Goal: Information Seeking & Learning: Learn about a topic

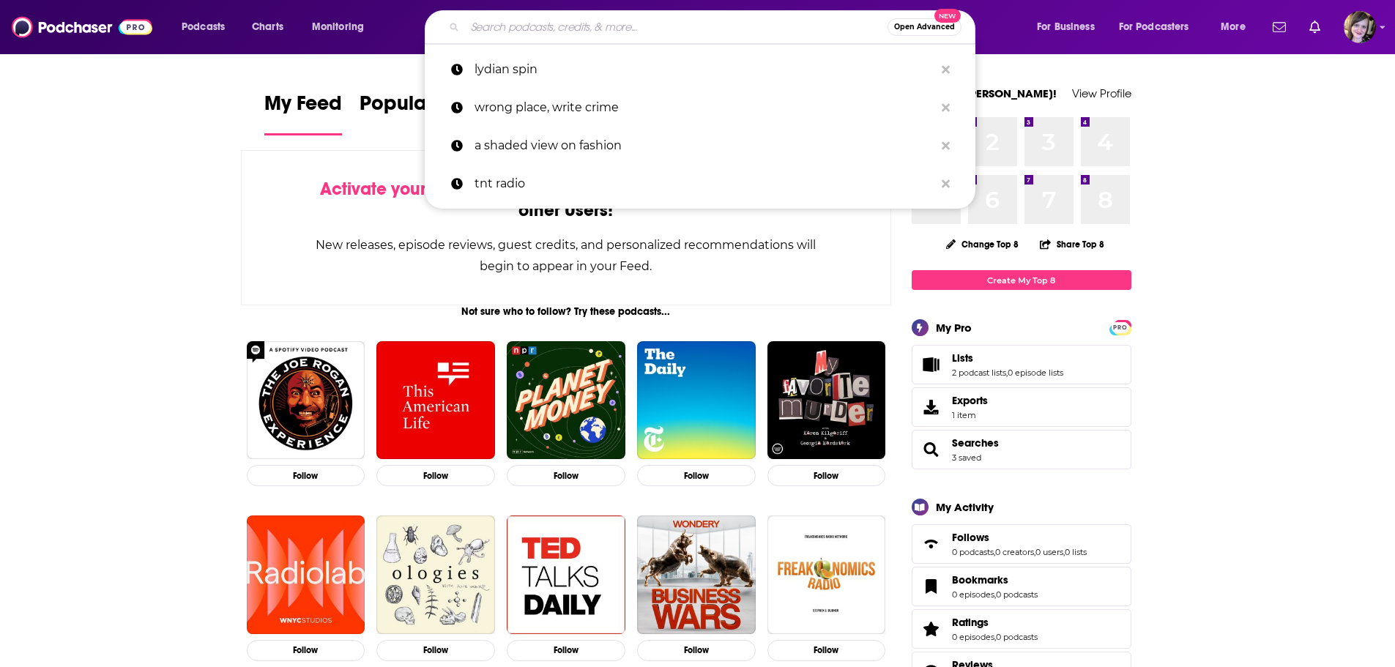
click at [520, 22] on input "Search podcasts, credits, & more..." at bounding box center [676, 26] width 422 height 23
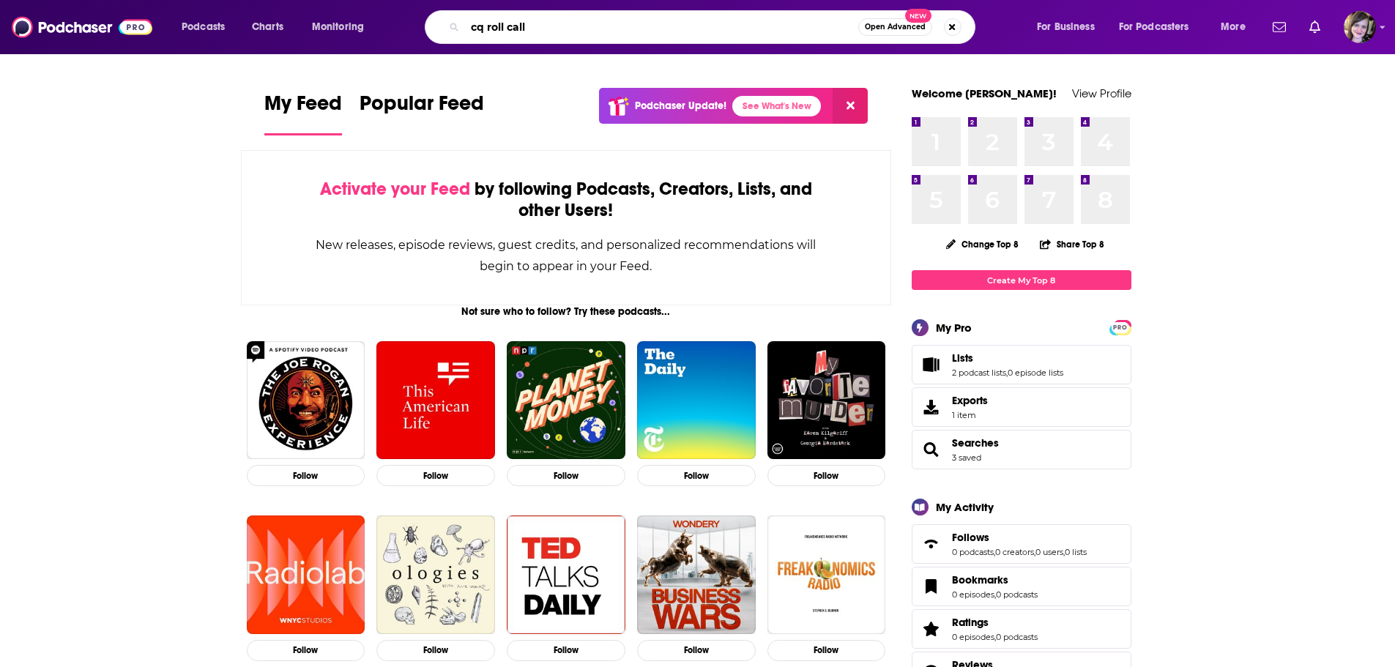
type input "cq roll call"
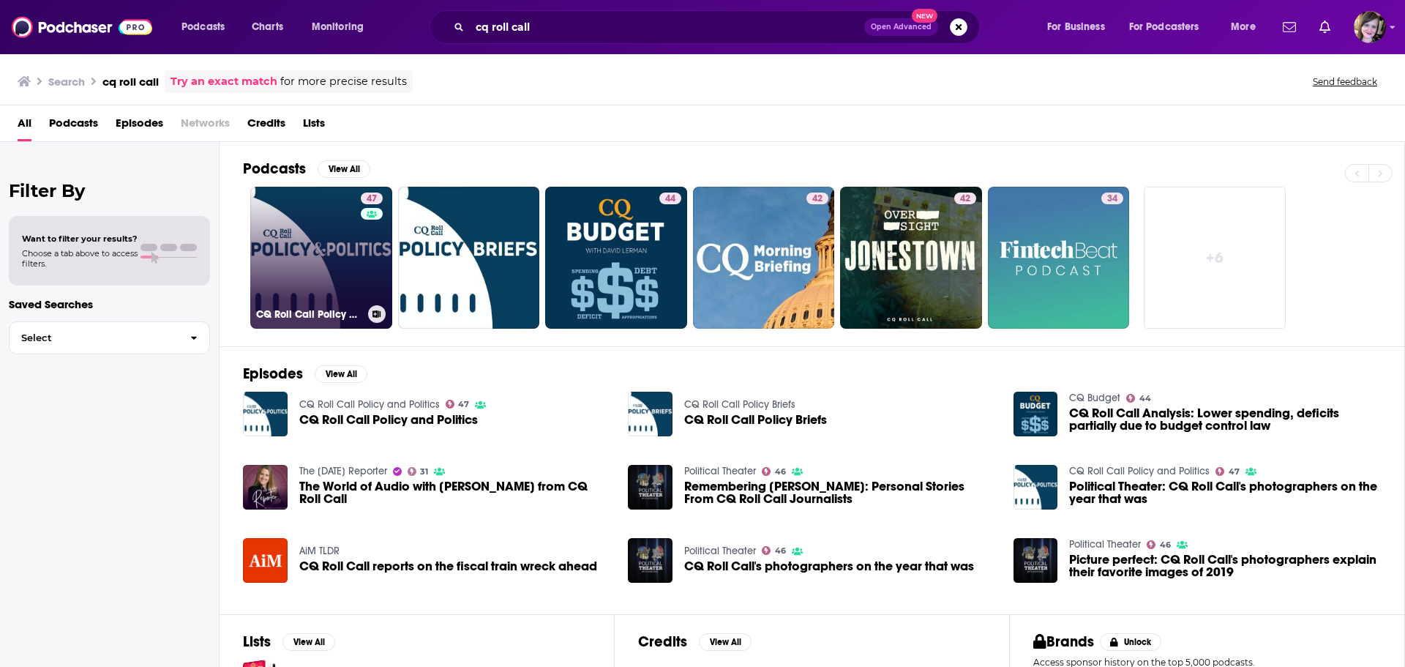
click at [307, 235] on link "47 CQ Roll Call Policy and Politics" at bounding box center [321, 258] width 142 height 142
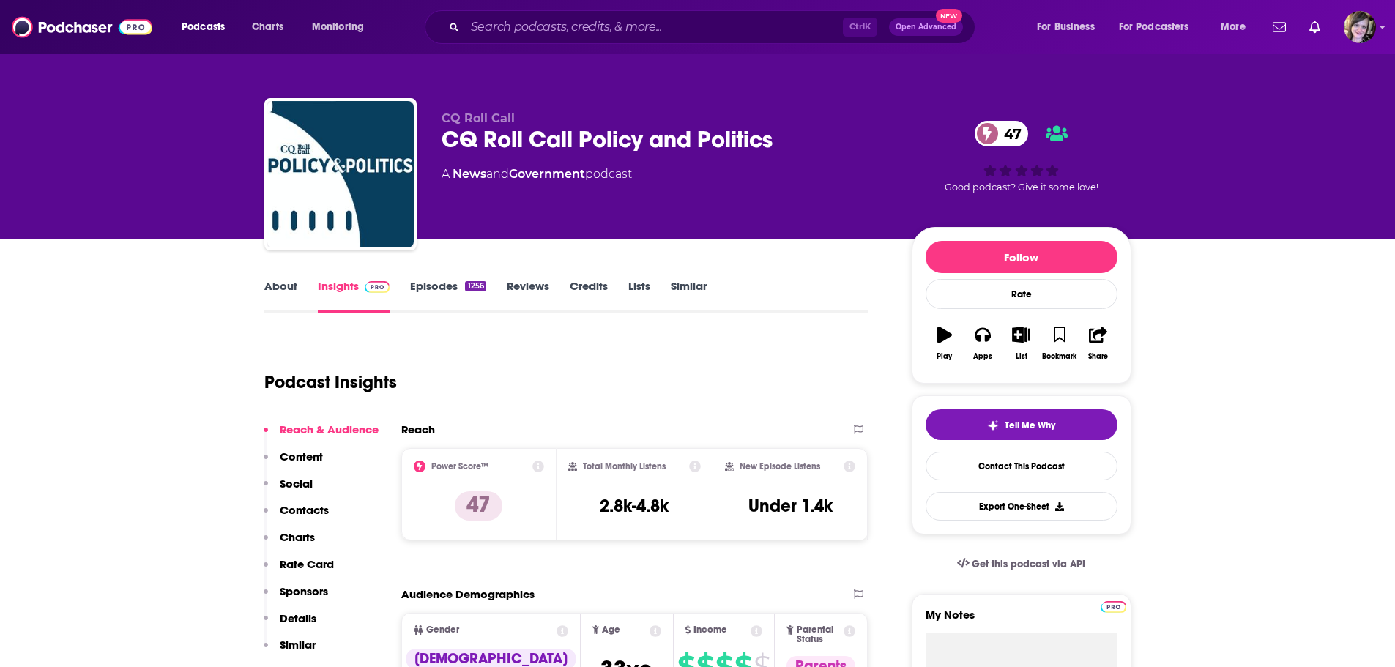
click at [287, 283] on link "About" at bounding box center [280, 296] width 33 height 34
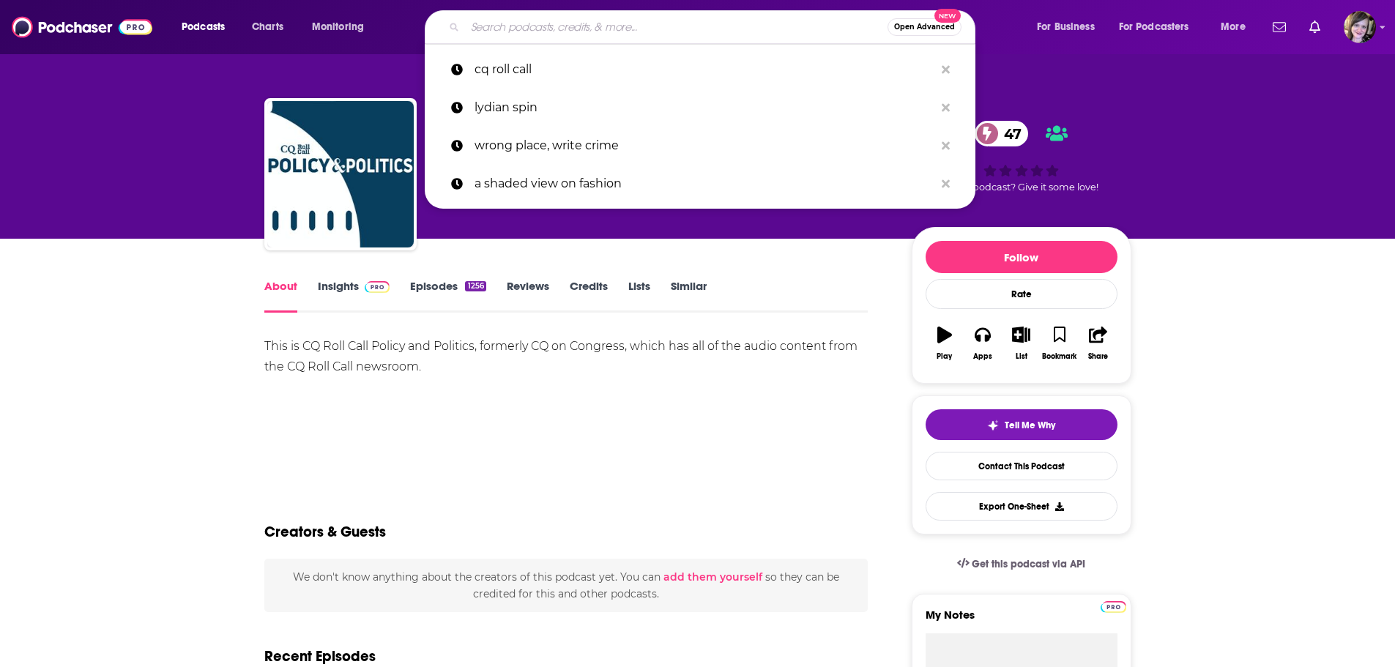
click at [594, 26] on input "Search podcasts, credits, & more..." at bounding box center [676, 26] width 422 height 23
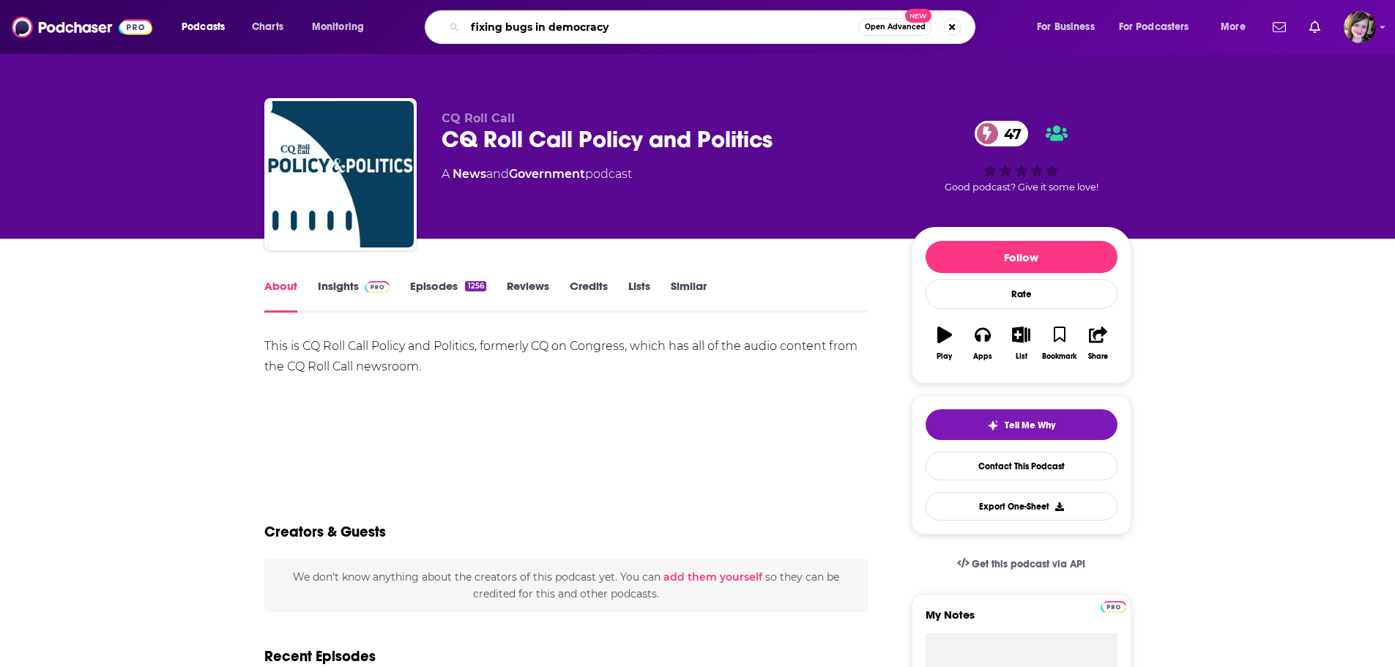
type input "fixing bugs in democracy"
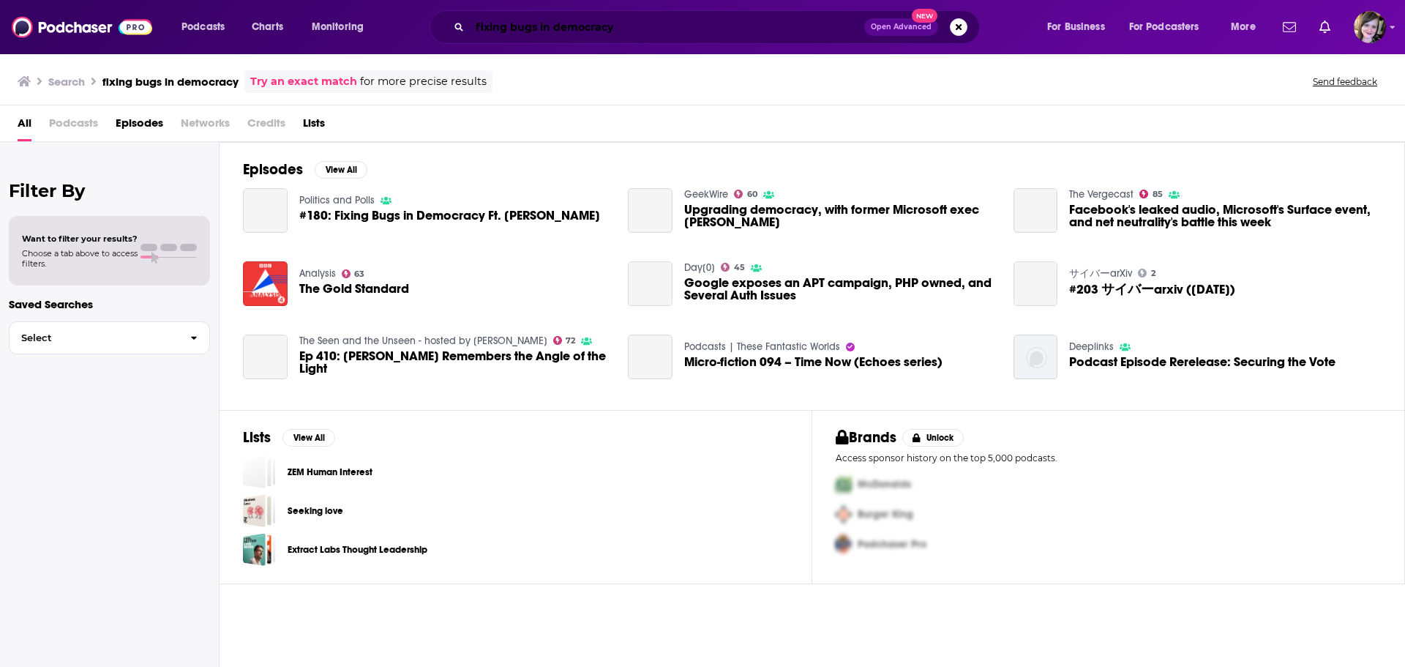
click at [669, 27] on input "fixing bugs in democracy" at bounding box center [667, 26] width 395 height 23
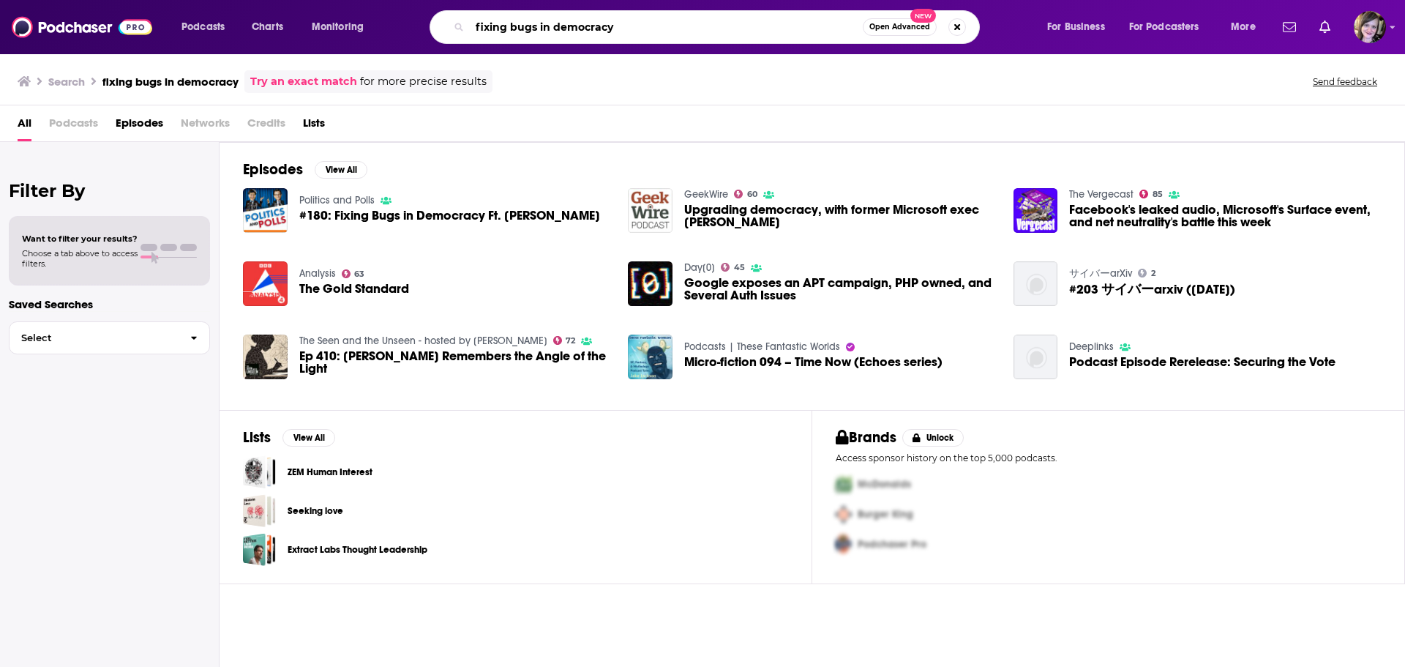
drag, startPoint x: 632, startPoint y: 31, endPoint x: 360, endPoint y: 45, distance: 272.7
click at [360, 45] on div "Podcasts Charts Monitoring fixing bugs in democracy Open Advanced New For Busin…" at bounding box center [702, 27] width 1405 height 54
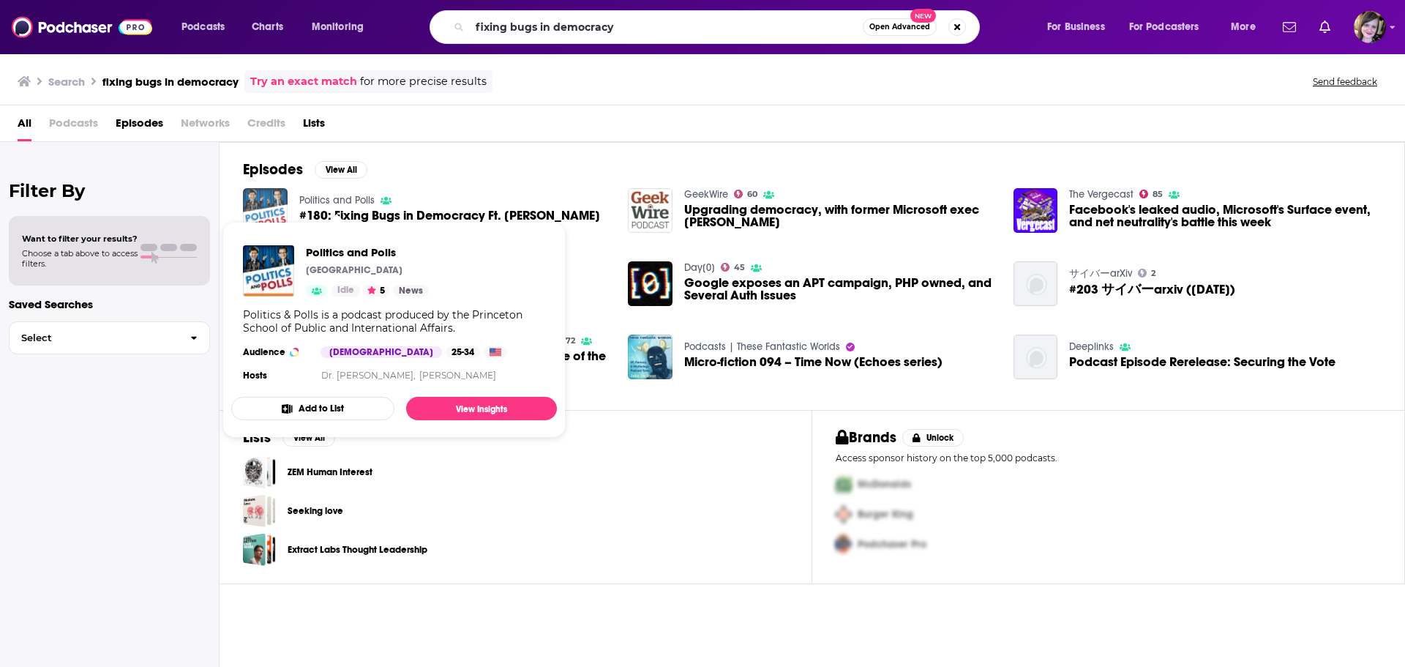
click at [261, 204] on img "#180: Fixing Bugs in Democracy Ft. Katie Fahey" at bounding box center [265, 210] width 45 height 45
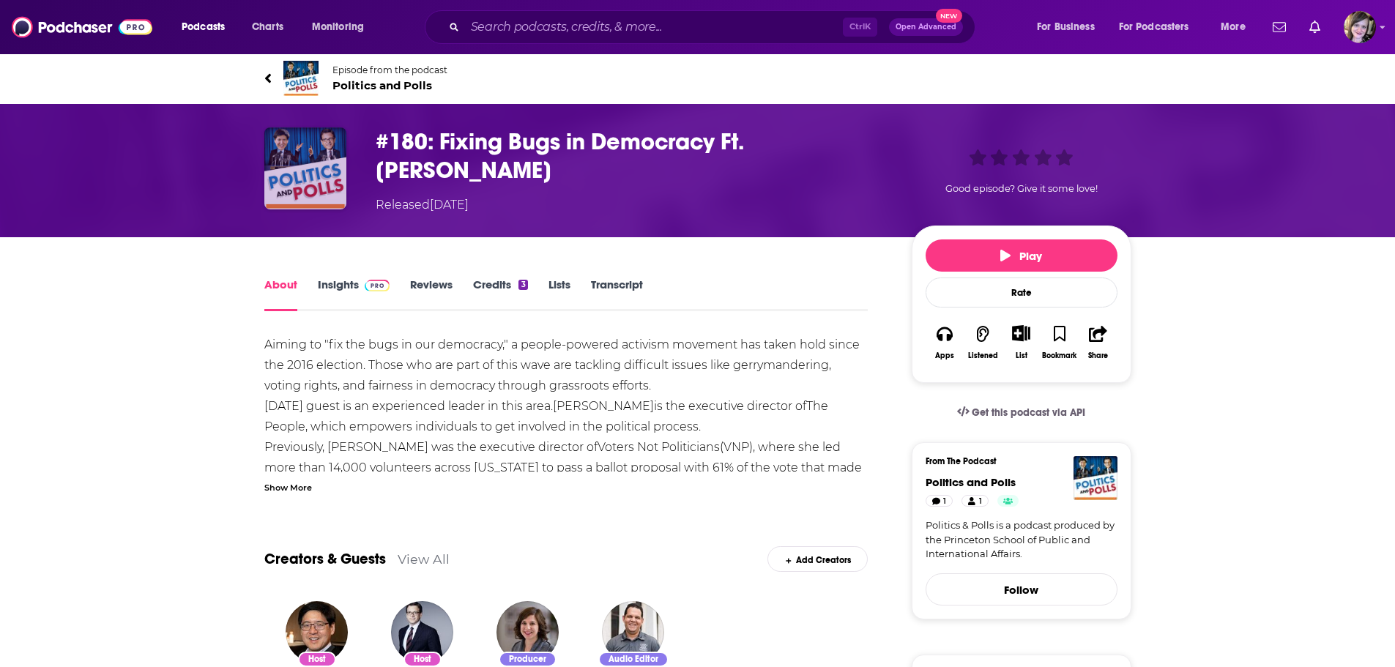
click at [290, 159] on img "#180: Fixing Bugs in Democracy Ft. Katie Fahey" at bounding box center [305, 168] width 82 height 82
click at [302, 173] on img "#180: Fixing Bugs in Democracy Ft. Katie Fahey" at bounding box center [305, 168] width 82 height 82
click at [302, 72] on img at bounding box center [300, 78] width 35 height 35
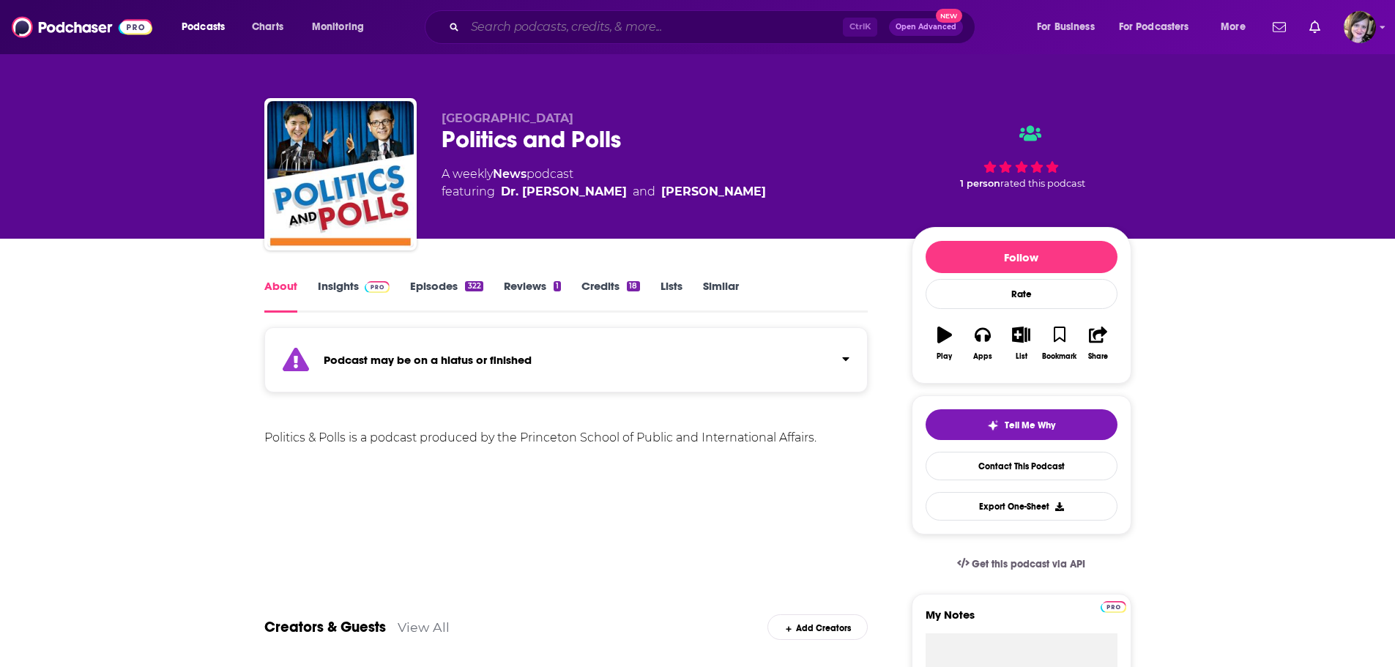
click at [543, 18] on input "Search podcasts, credits, & more..." at bounding box center [654, 26] width 378 height 23
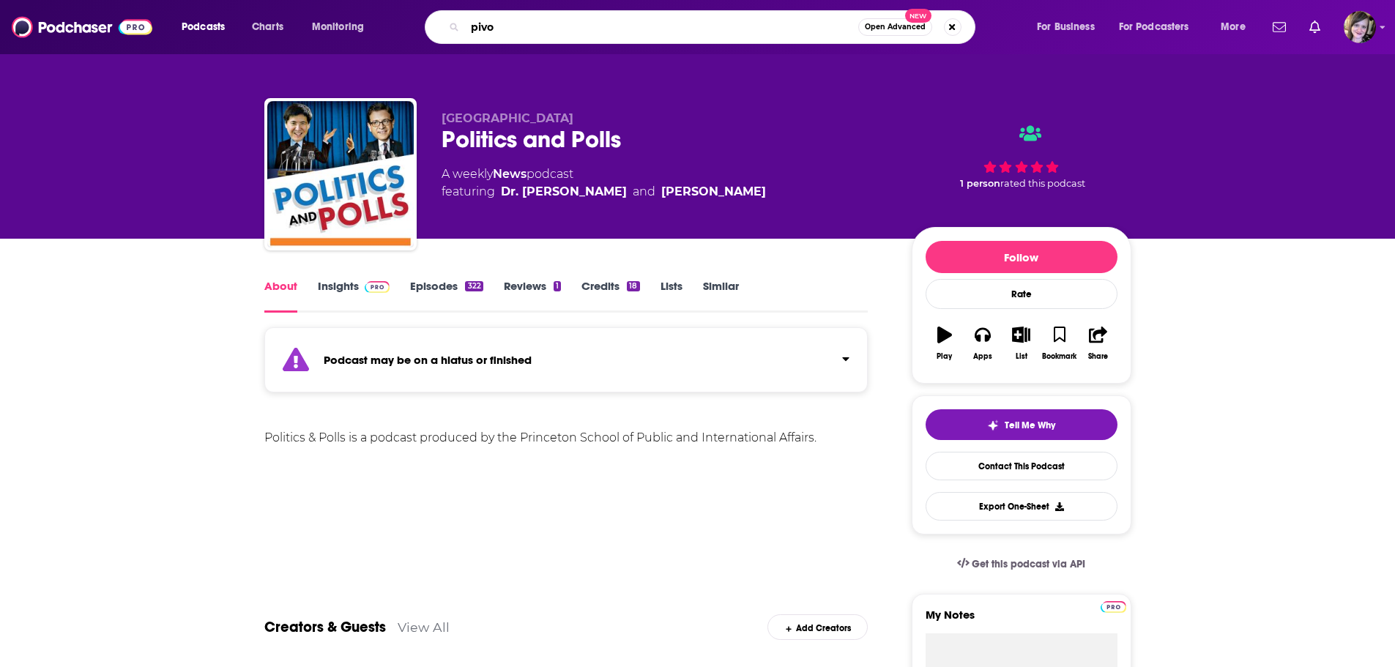
type input "pivot"
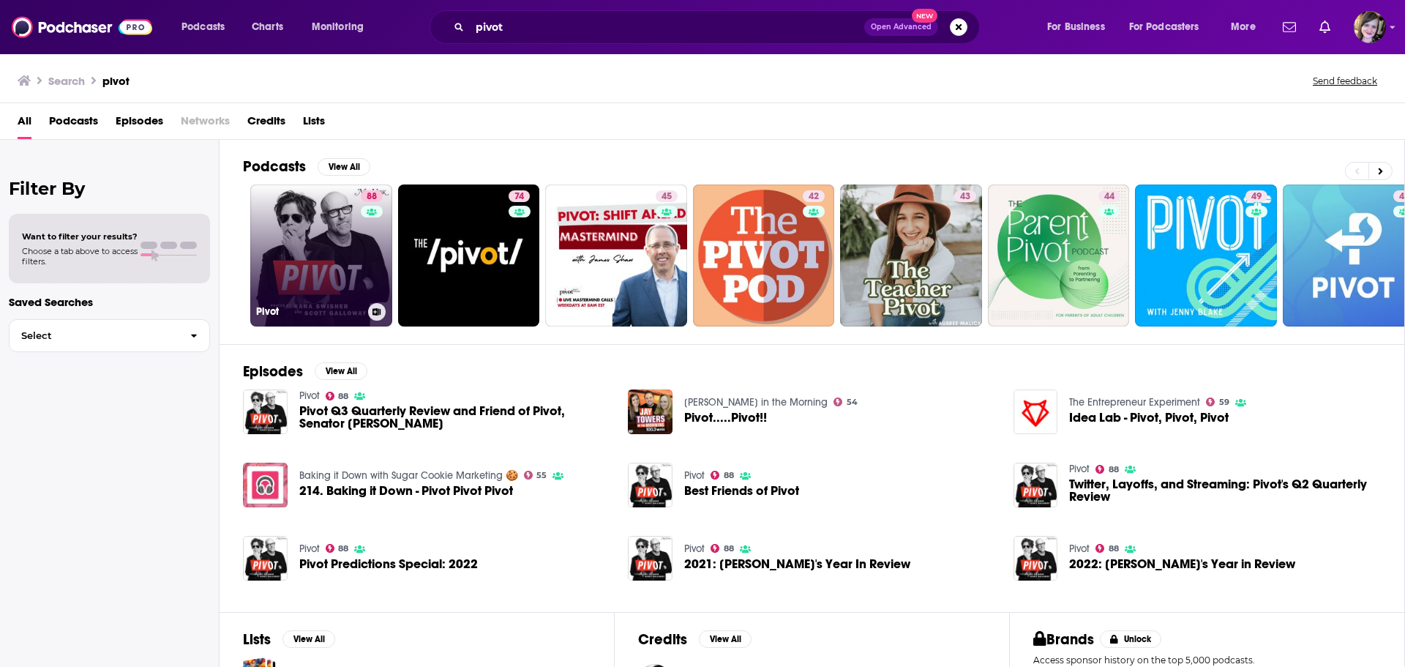
click at [319, 281] on link "88 Pivot" at bounding box center [321, 255] width 142 height 142
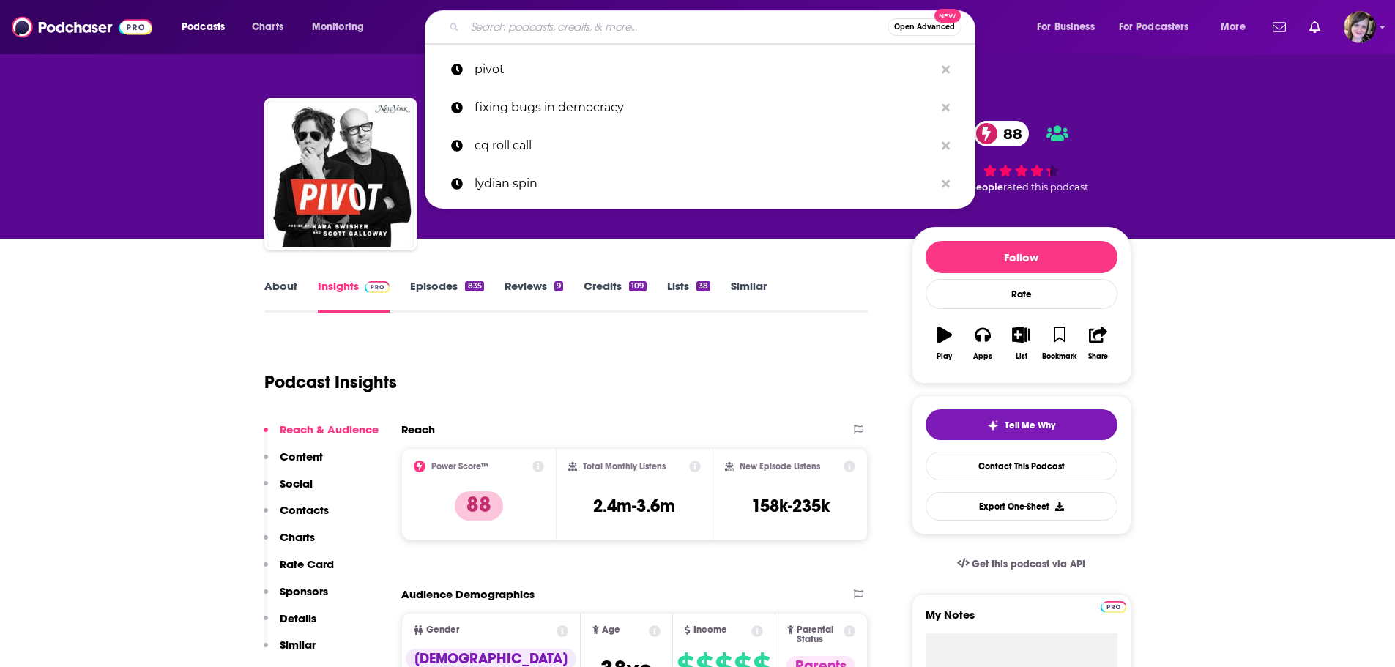
click at [605, 29] on input "Search podcasts, credits, & more..." at bounding box center [676, 26] width 422 height 23
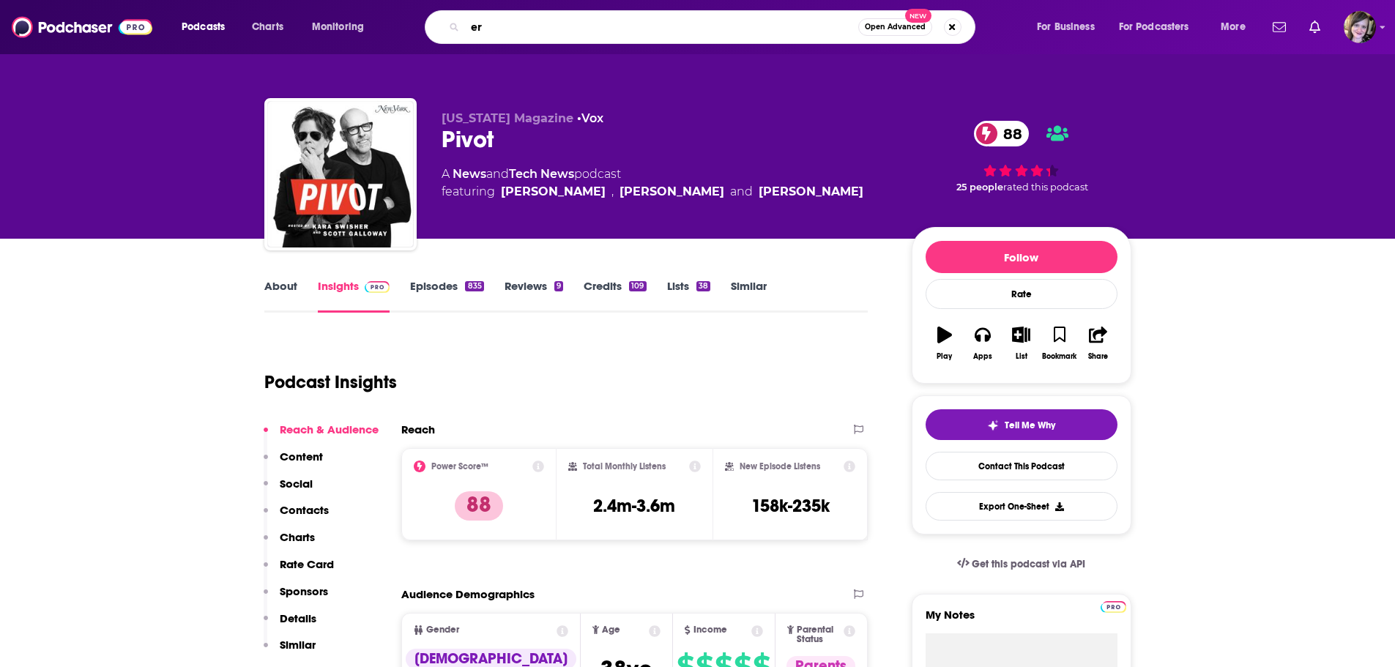
type input "e"
type input "death panel"
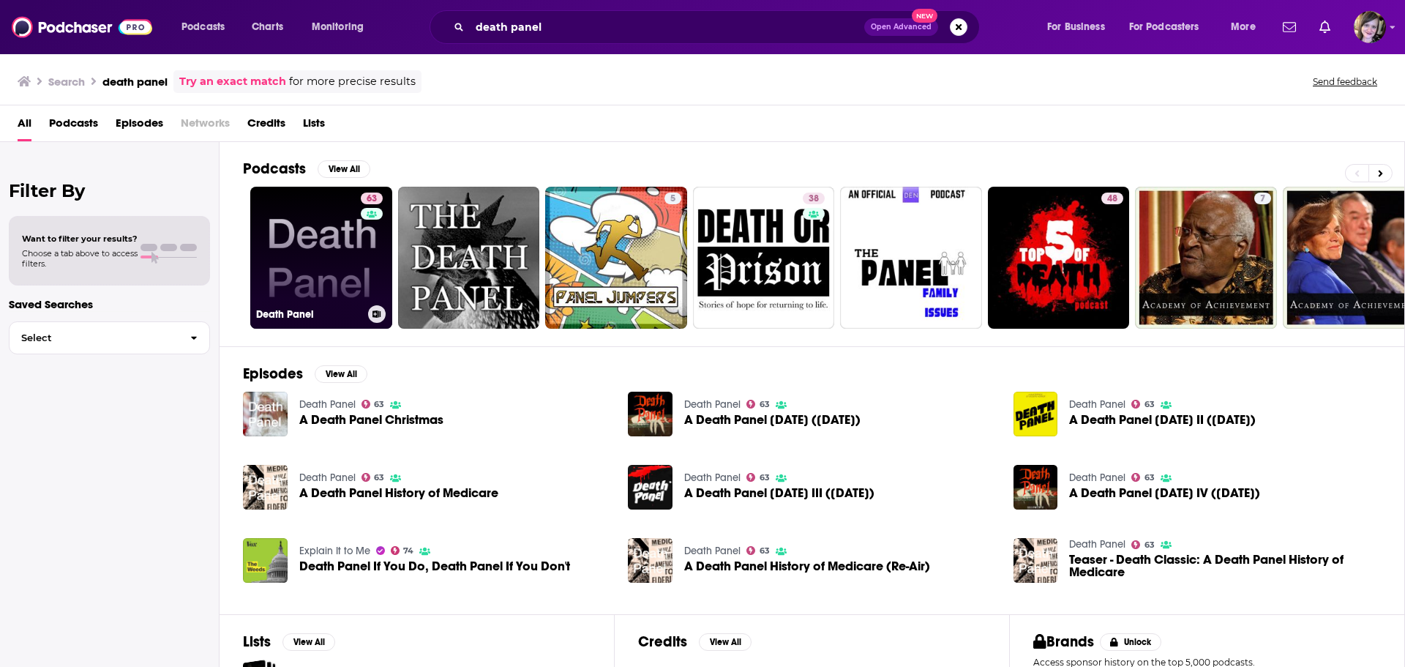
click at [317, 241] on link "63 Death Panel" at bounding box center [321, 258] width 142 height 142
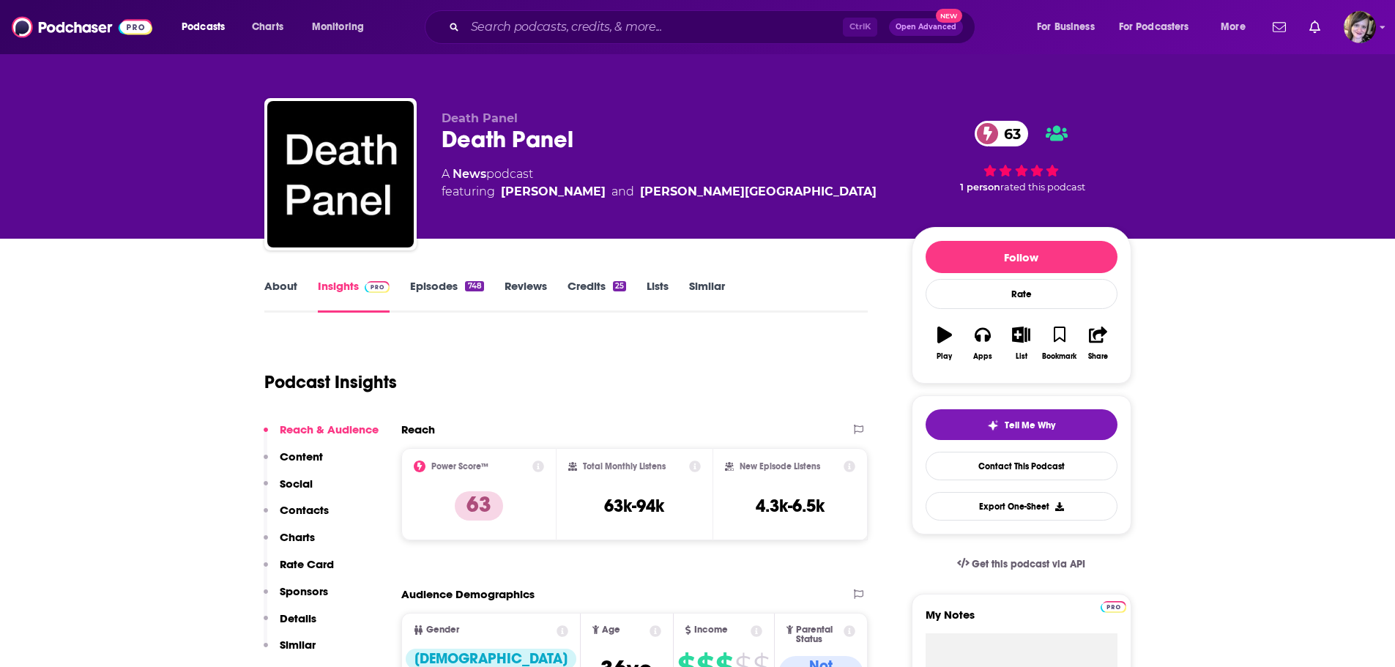
click at [275, 293] on link "About" at bounding box center [280, 296] width 33 height 34
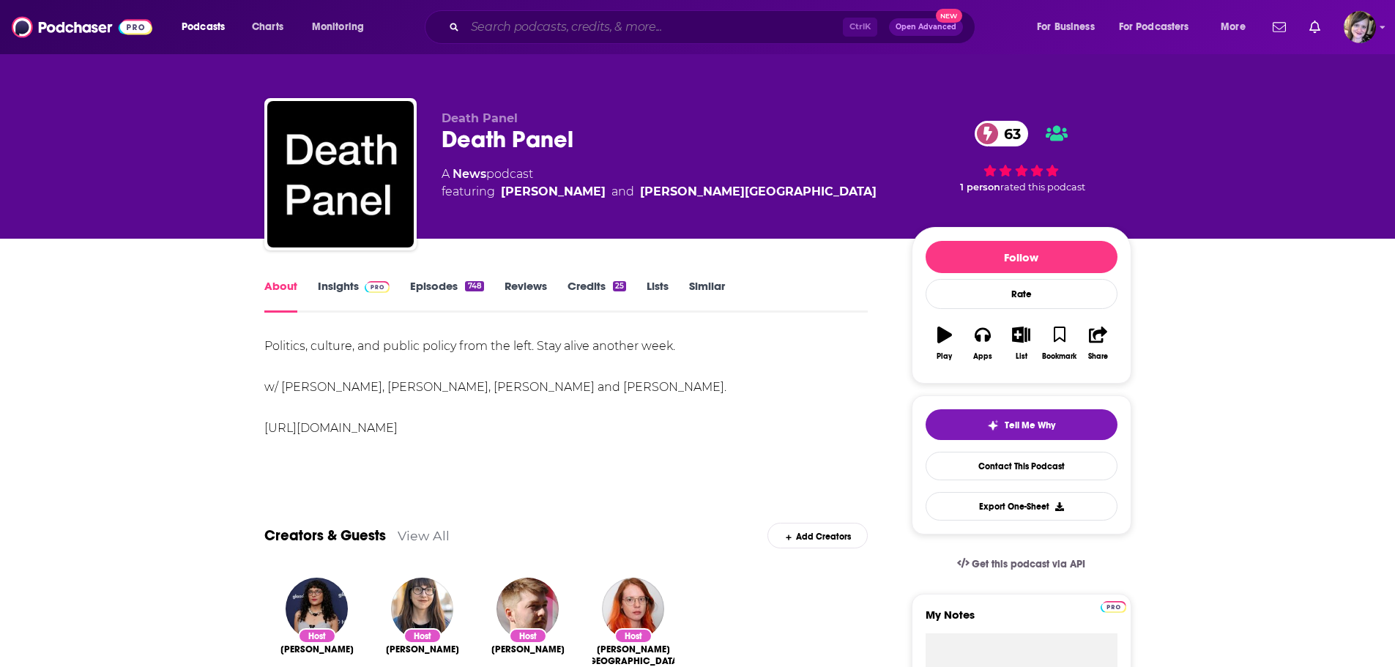
click at [523, 25] on input "Search podcasts, credits, & more..." at bounding box center [654, 26] width 378 height 23
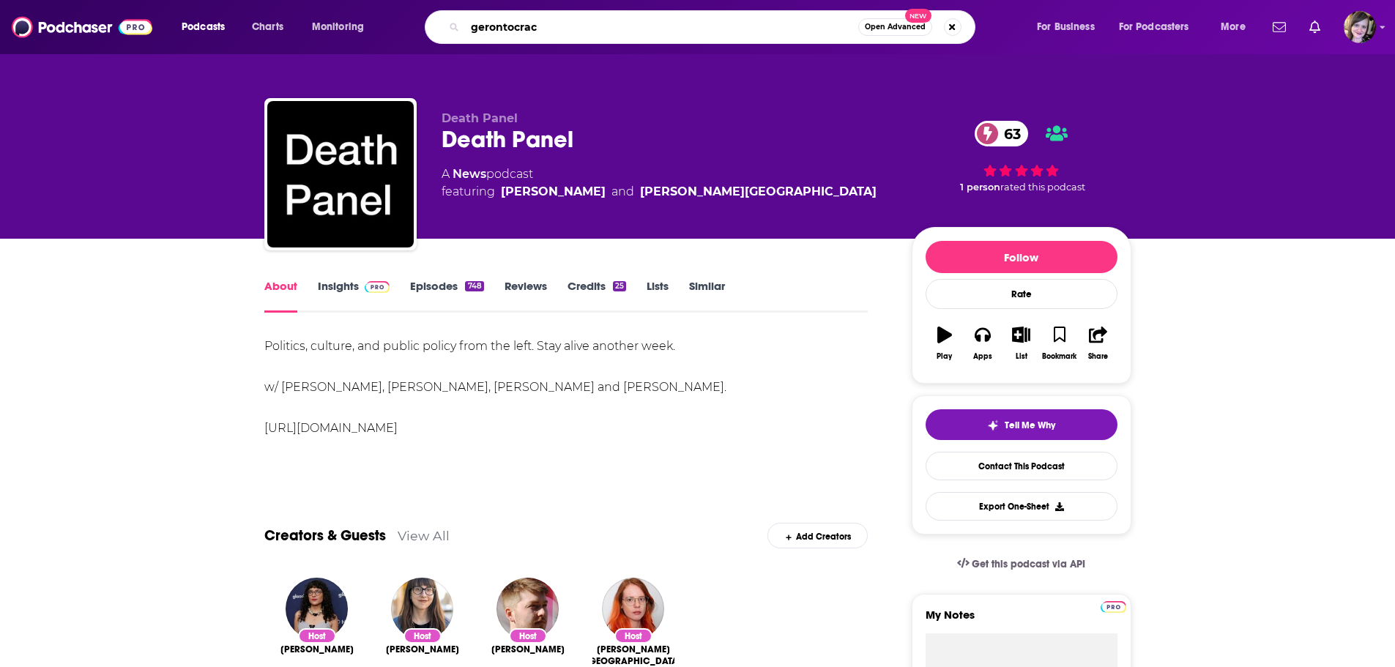
type input "gerontocracy"
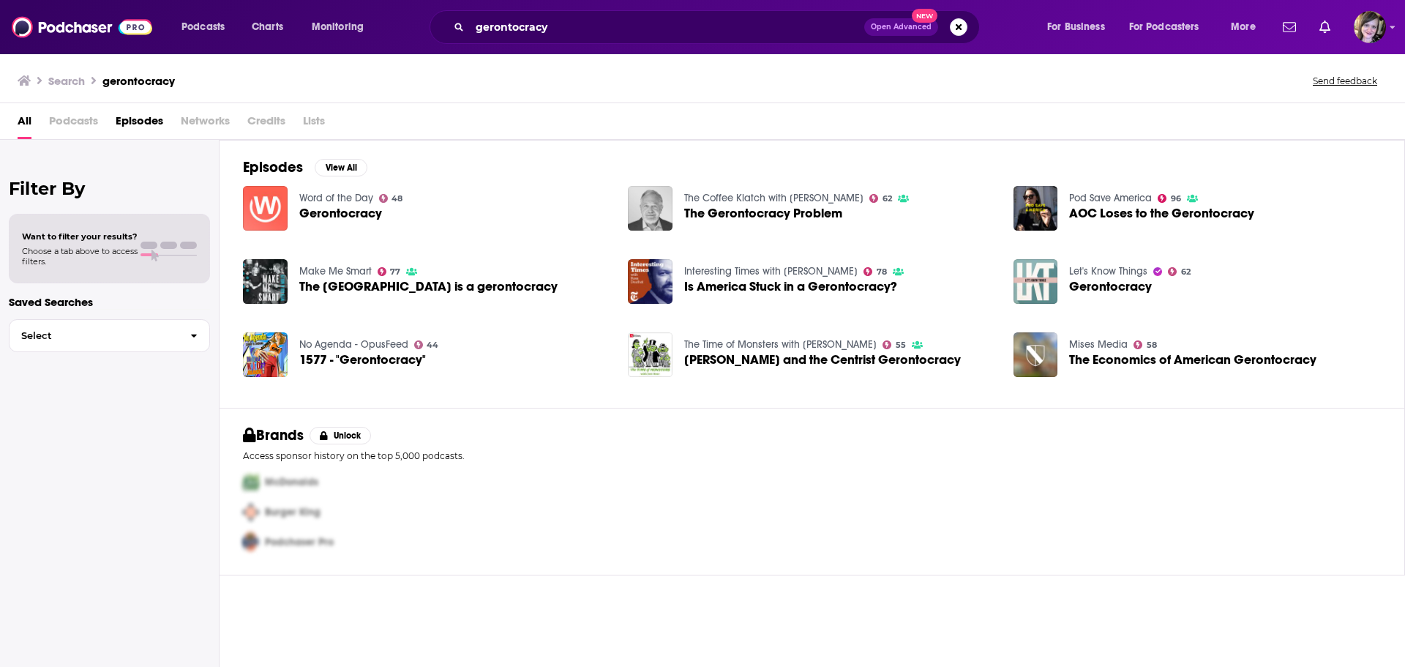
click at [649, 194] on img "The Gerontocracy Problem" at bounding box center [650, 208] width 45 height 45
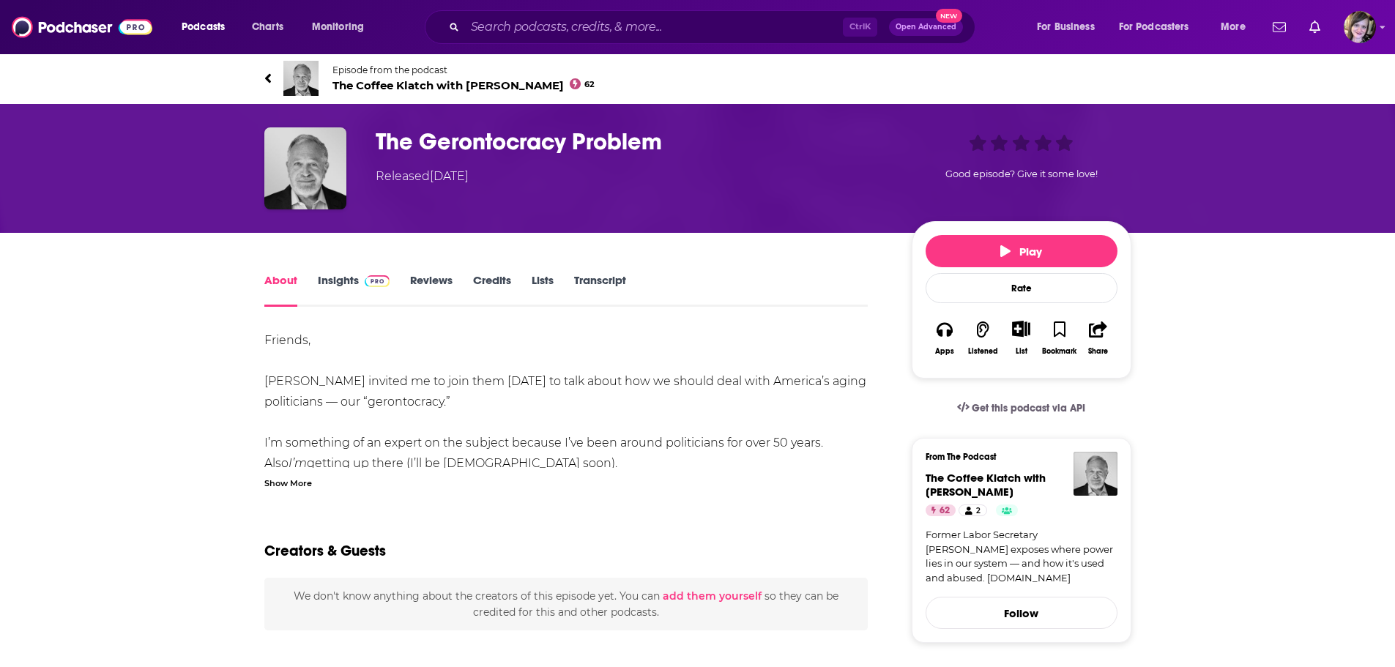
click at [333, 282] on link "Insights" at bounding box center [354, 290] width 72 height 34
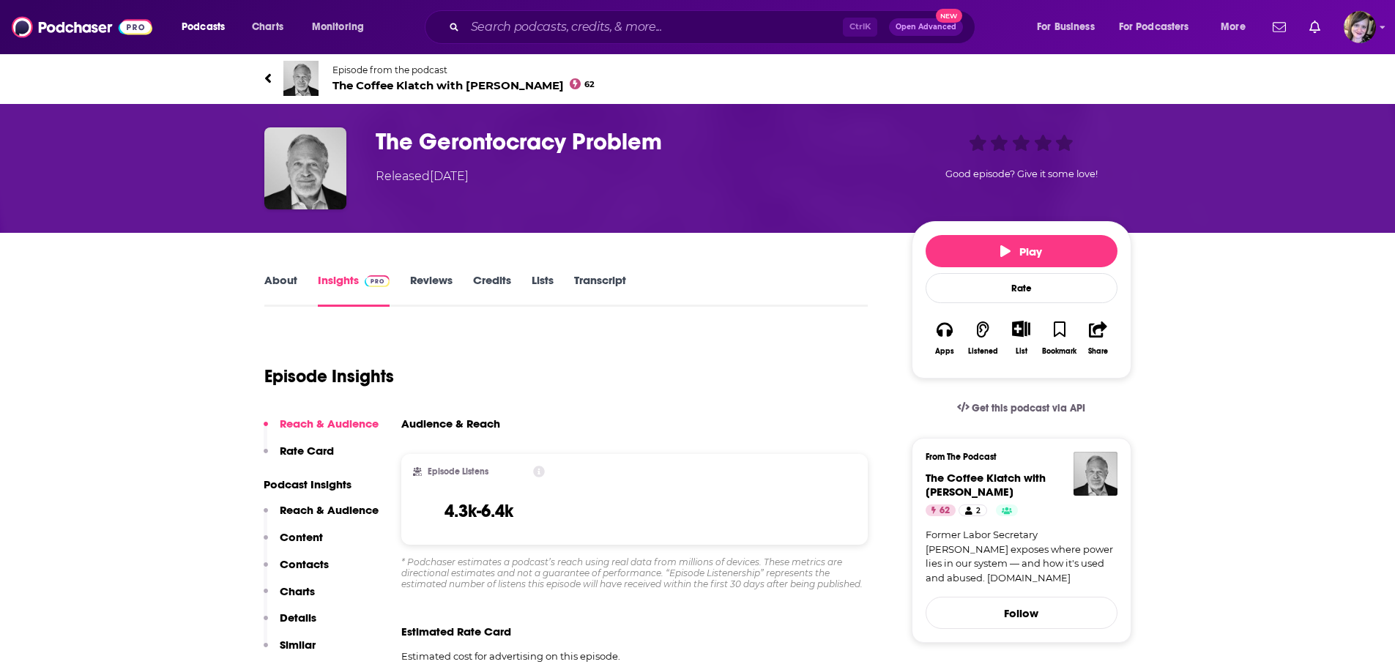
click at [283, 288] on link "About" at bounding box center [280, 290] width 33 height 34
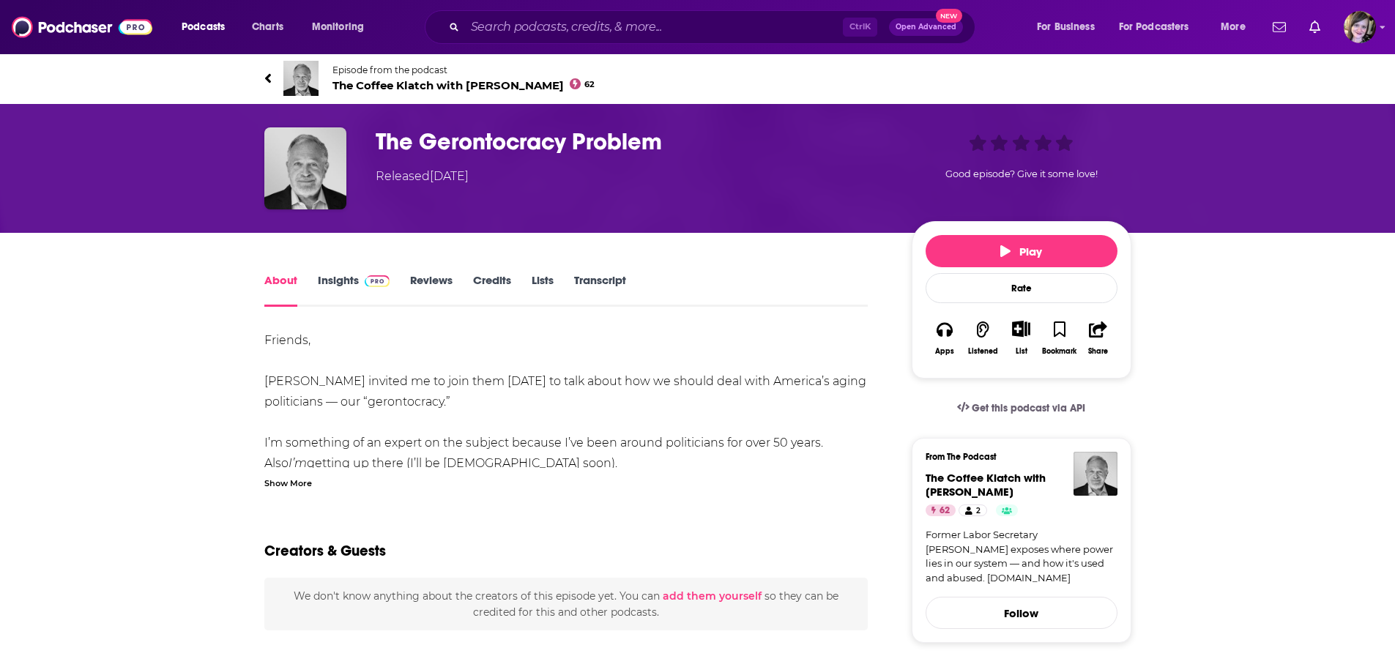
drag, startPoint x: 682, startPoint y: 138, endPoint x: 671, endPoint y: 137, distance: 10.3
click at [671, 137] on h1 "The Gerontocracy Problem" at bounding box center [632, 141] width 512 height 29
click at [291, 67] on img at bounding box center [300, 78] width 35 height 35
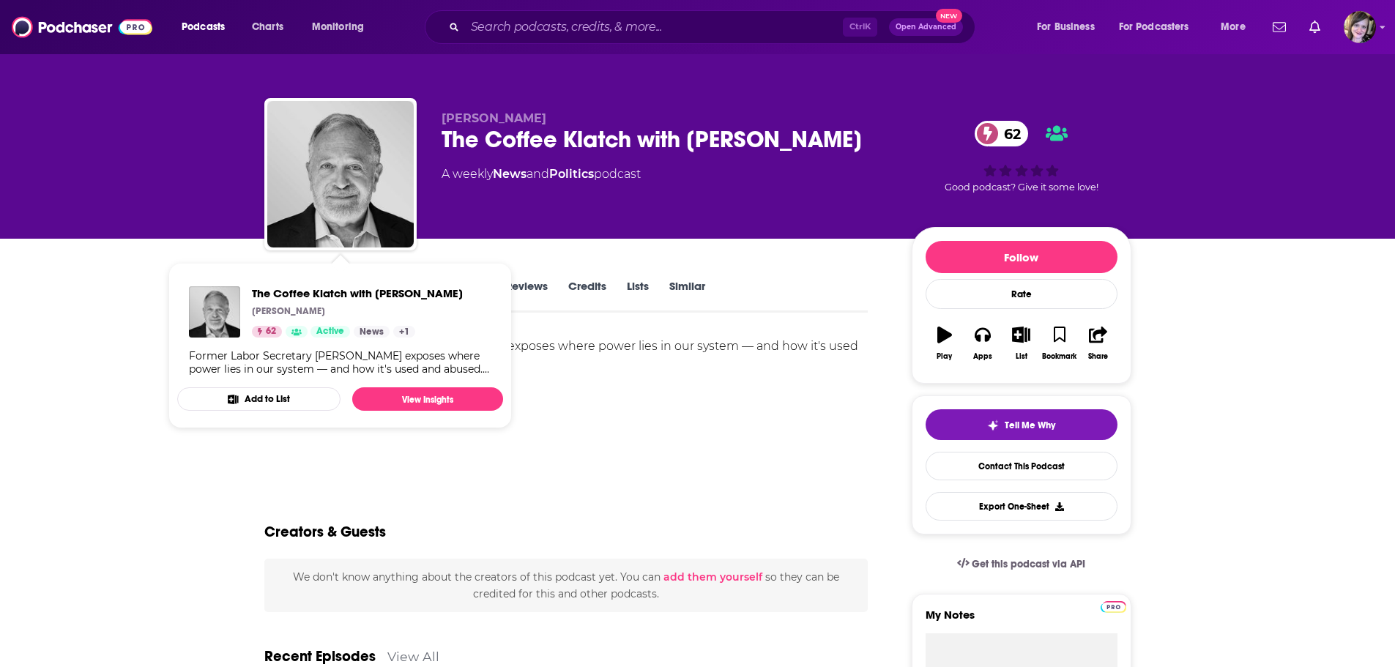
drag, startPoint x: 655, startPoint y: 472, endPoint x: 646, endPoint y: 423, distance: 50.0
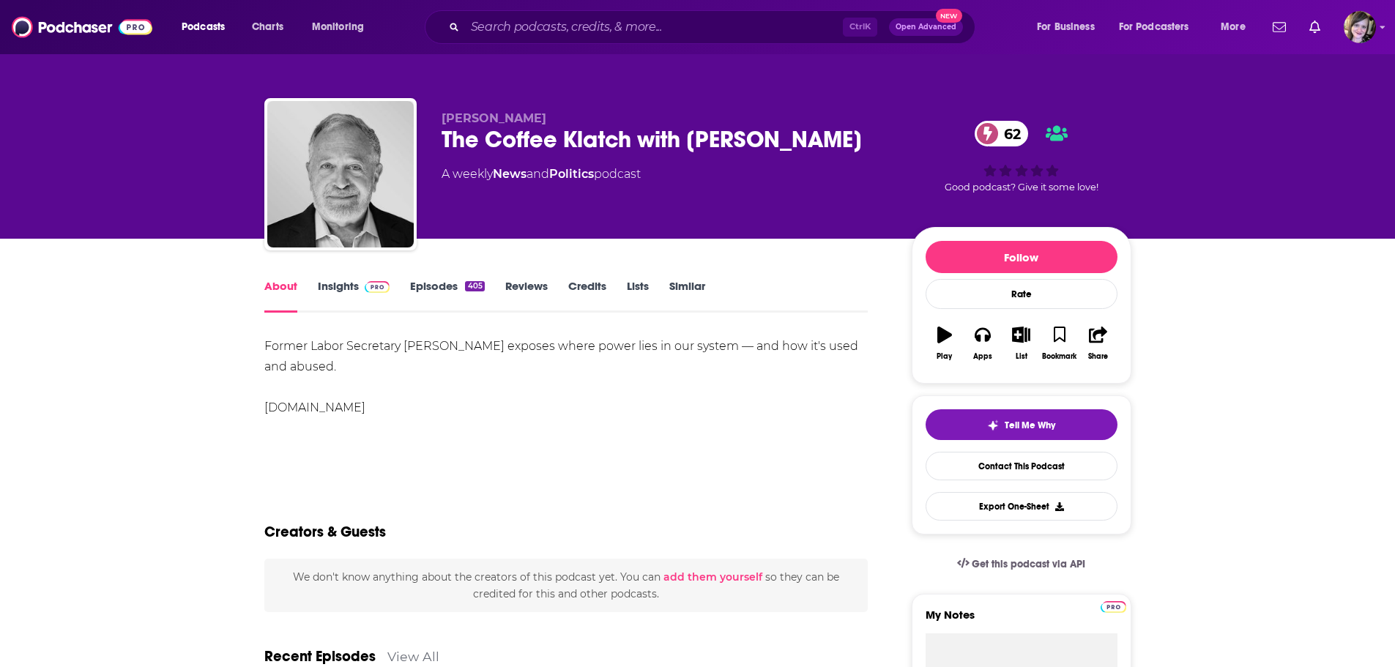
click at [339, 286] on link "Insights" at bounding box center [354, 296] width 72 height 34
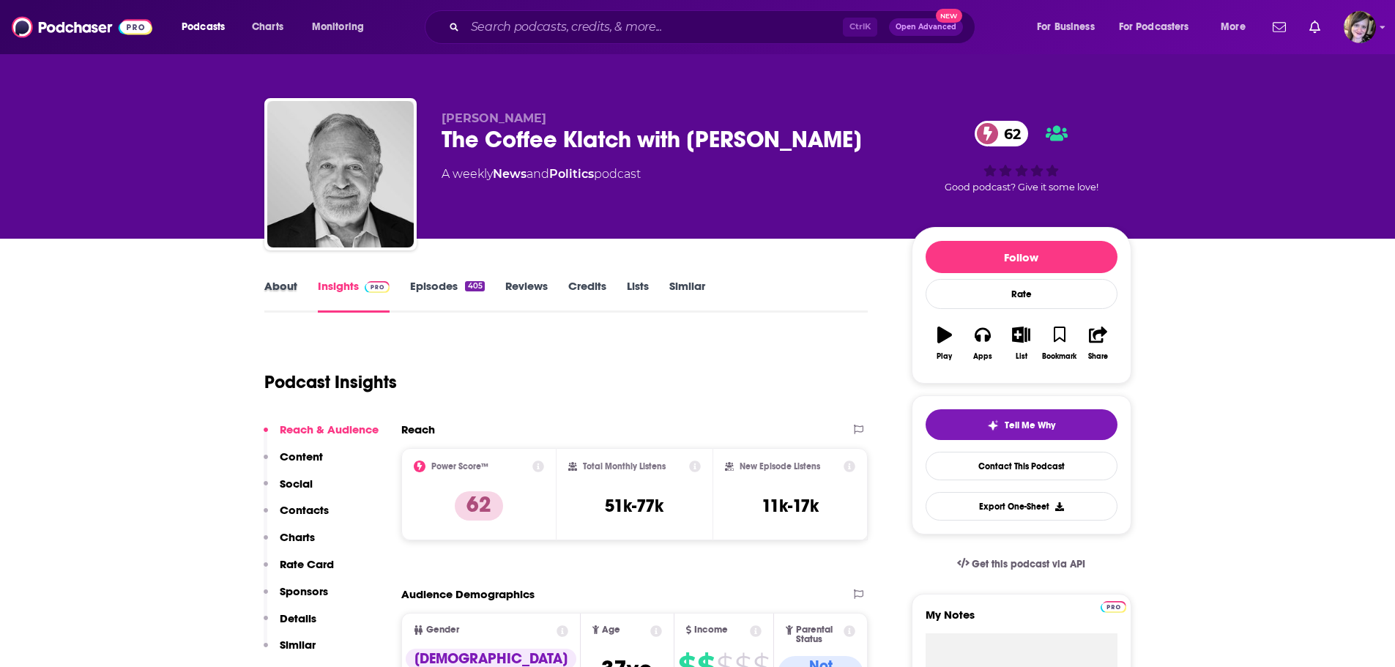
click at [300, 284] on div "About" at bounding box center [290, 296] width 53 height 34
click at [267, 293] on link "About" at bounding box center [280, 296] width 33 height 34
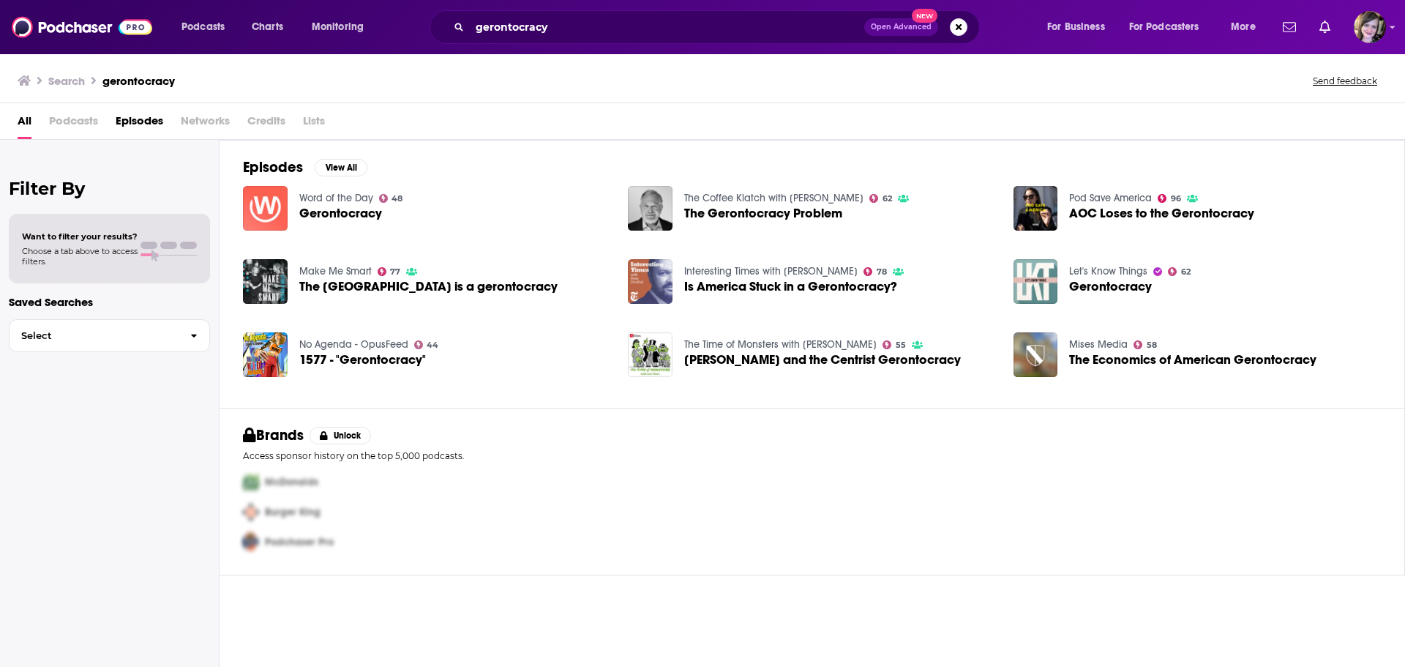
click at [648, 279] on img "Is America Stuck in a Gerontocracy?" at bounding box center [650, 281] width 45 height 45
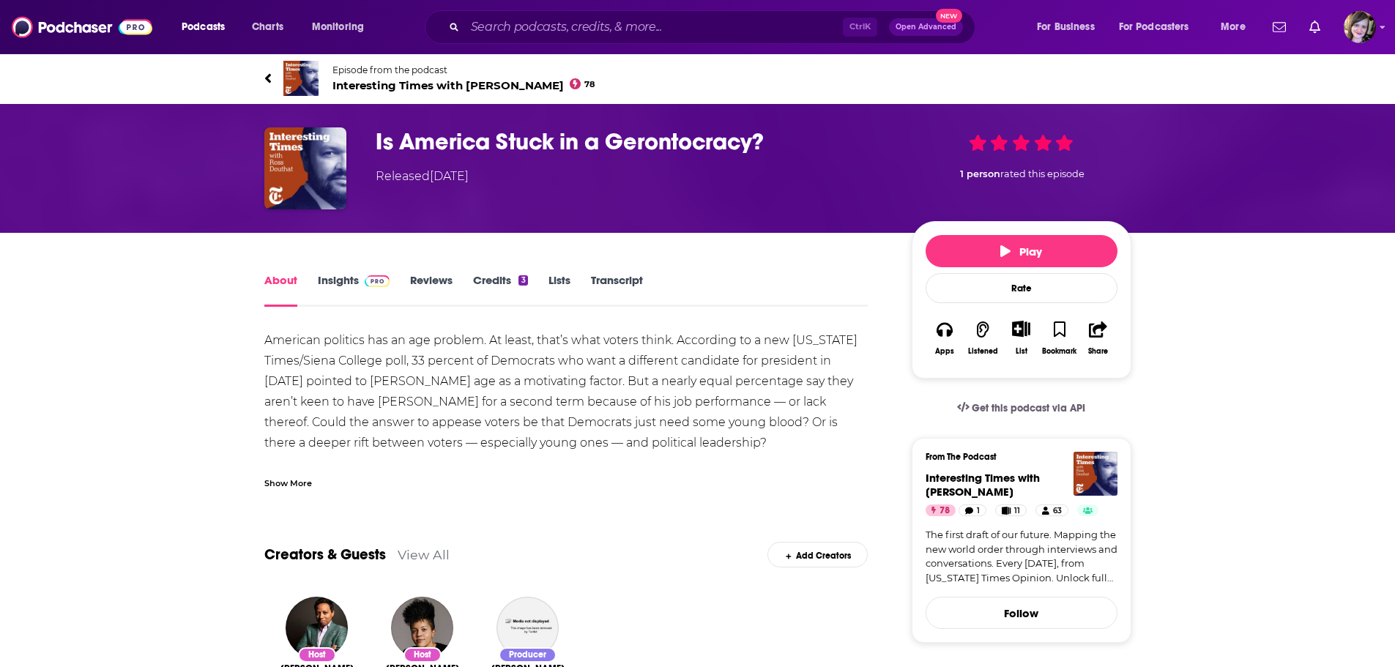
click at [286, 81] on img at bounding box center [300, 78] width 35 height 35
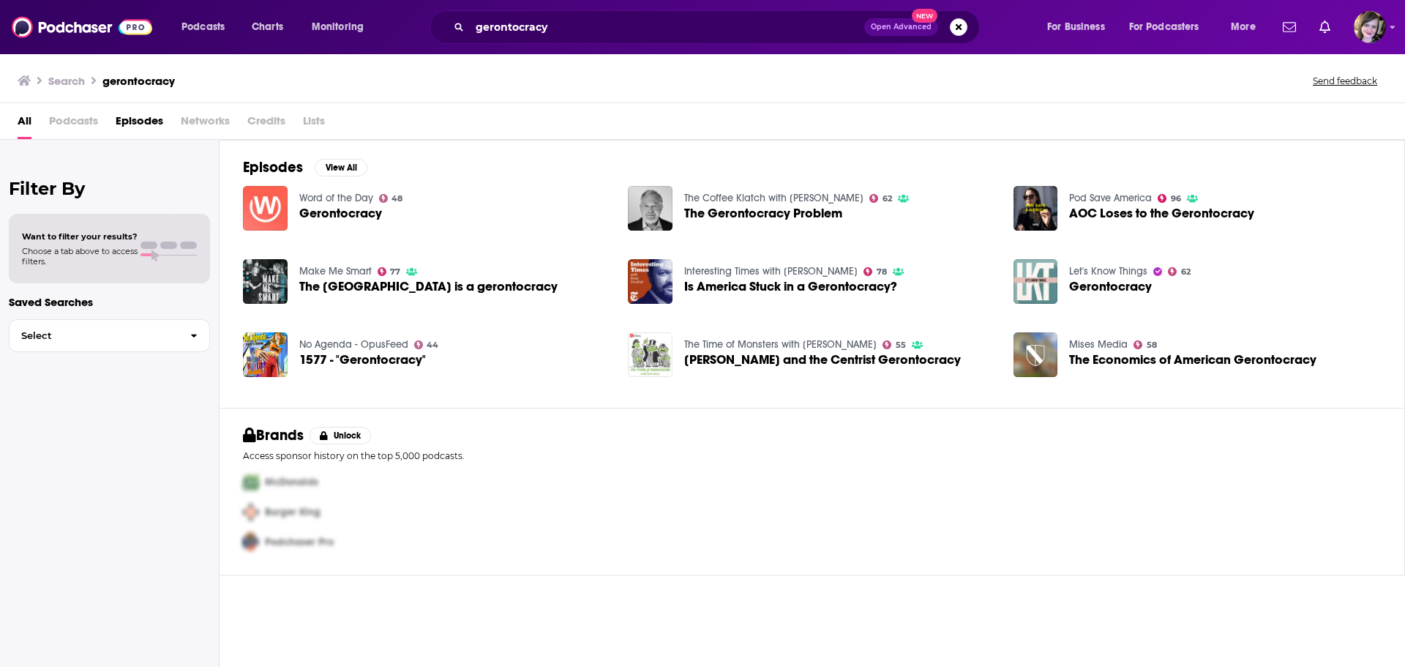
click at [654, 349] on img "Dianne Feinstein and the Centrist Gerontocracy" at bounding box center [650, 354] width 45 height 45
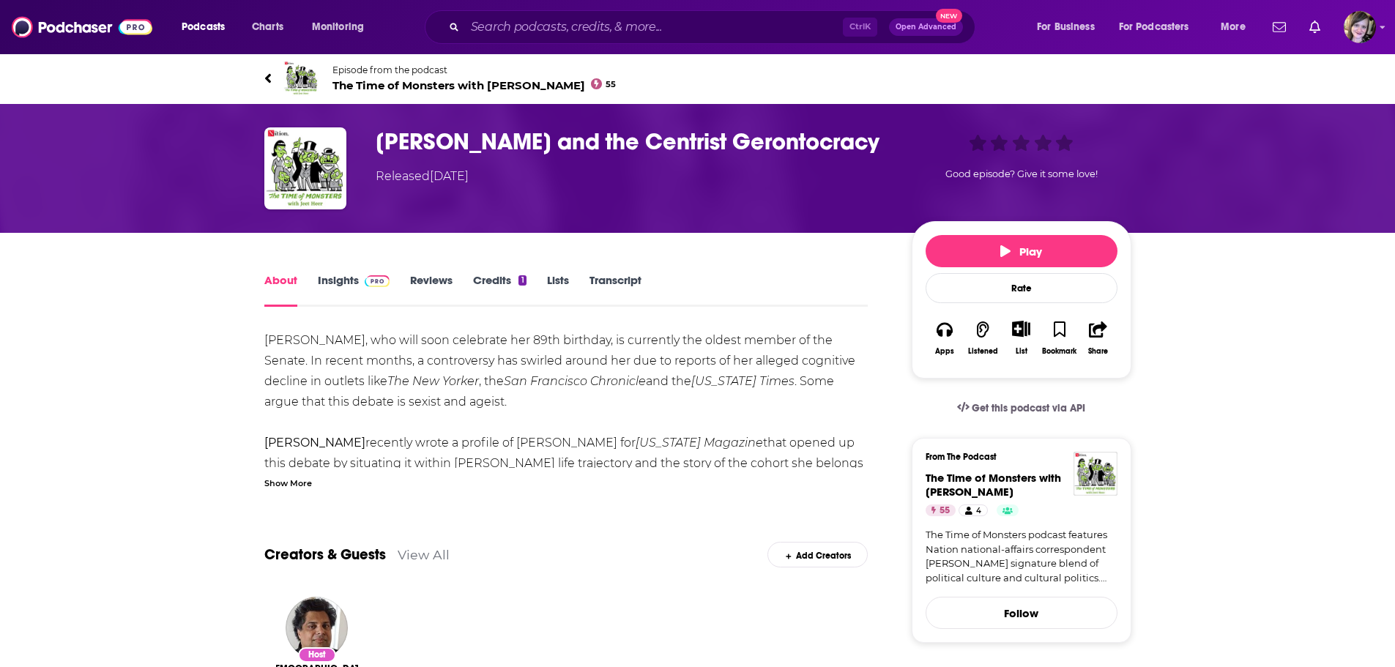
click at [305, 65] on img at bounding box center [300, 78] width 35 height 35
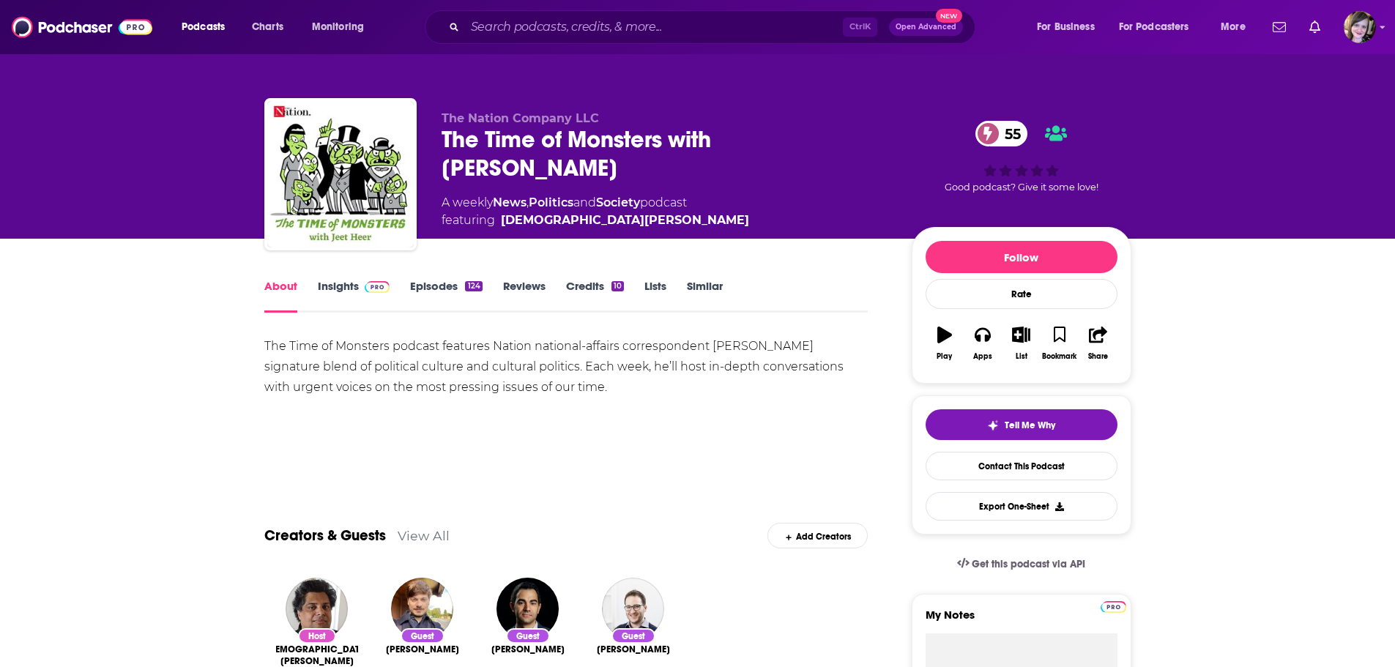
click at [359, 288] on span at bounding box center [374, 286] width 31 height 14
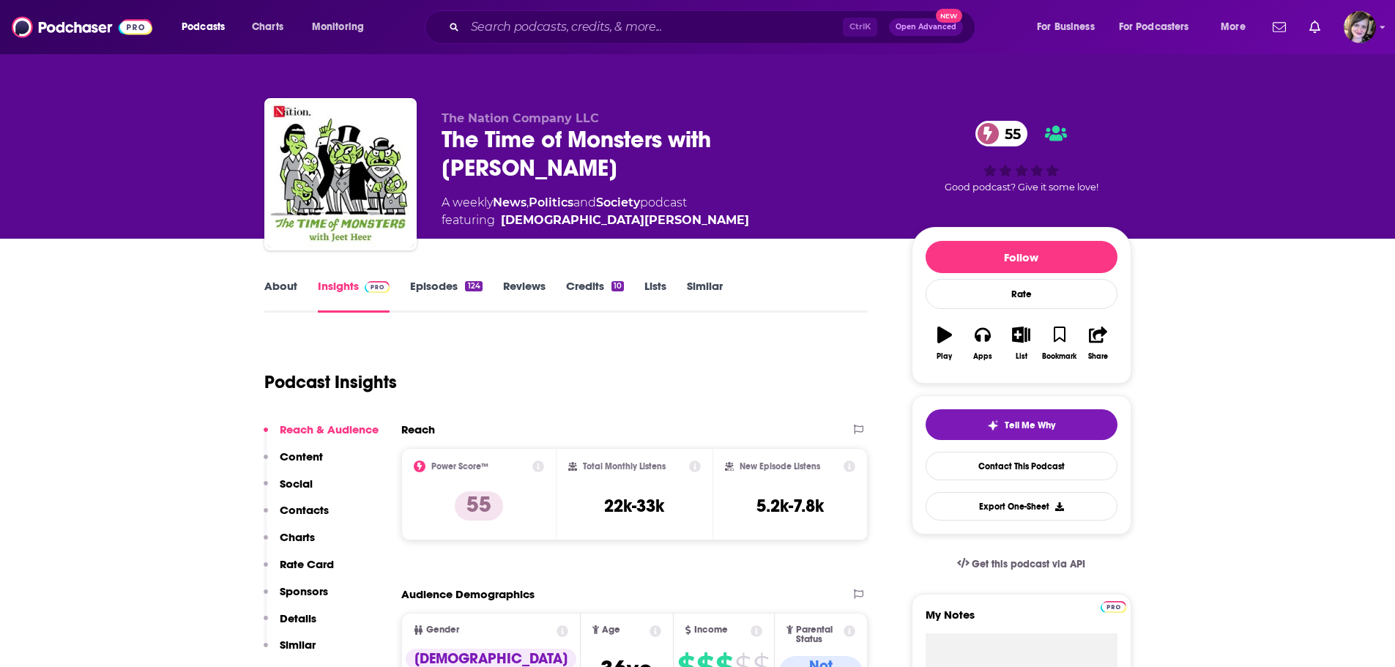
click at [270, 294] on link "About" at bounding box center [280, 296] width 33 height 34
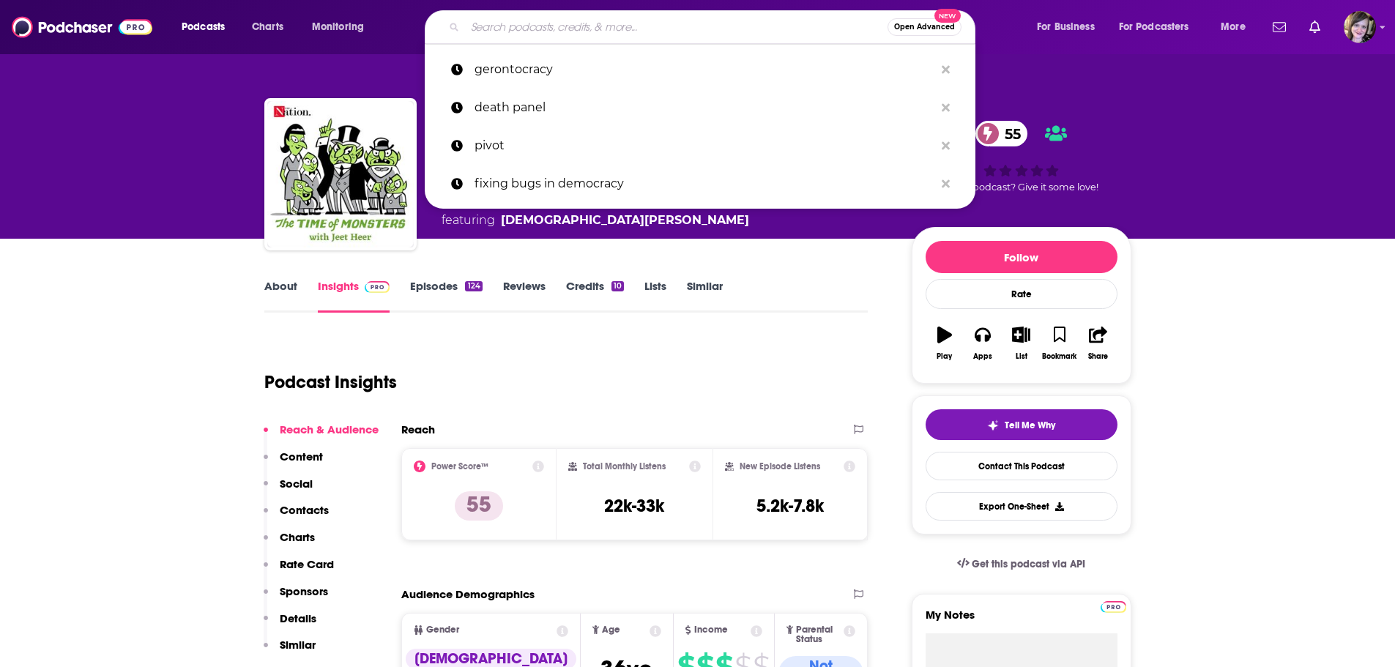
click at [537, 18] on input "Search podcasts, credits, & more..." at bounding box center [676, 26] width 422 height 23
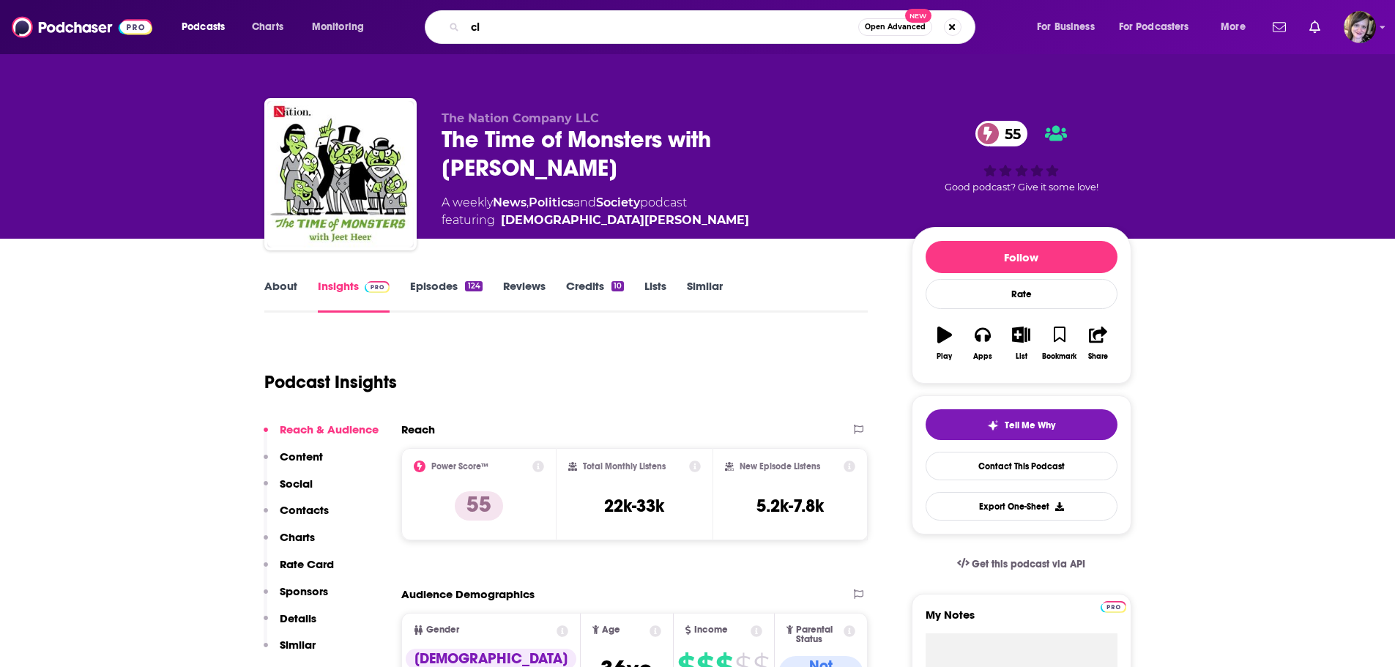
type input "c"
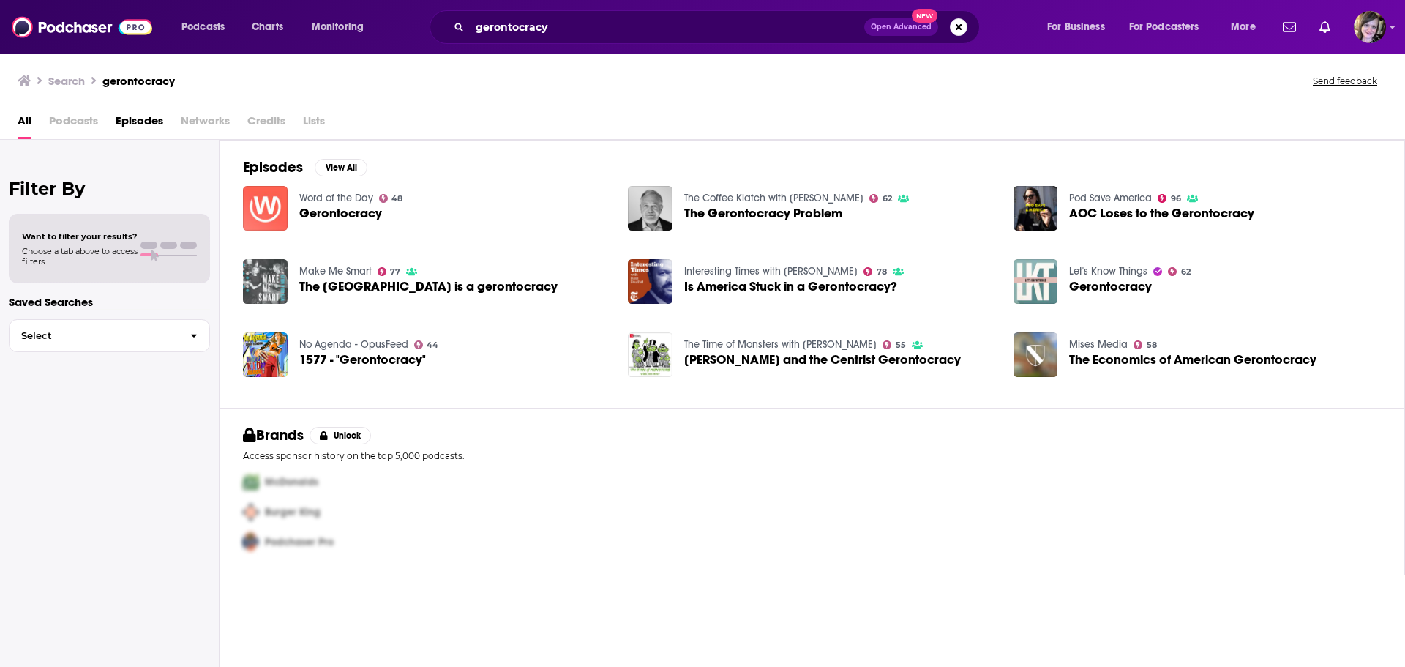
click at [249, 275] on img "The United States is a gerontocracy" at bounding box center [265, 281] width 45 height 45
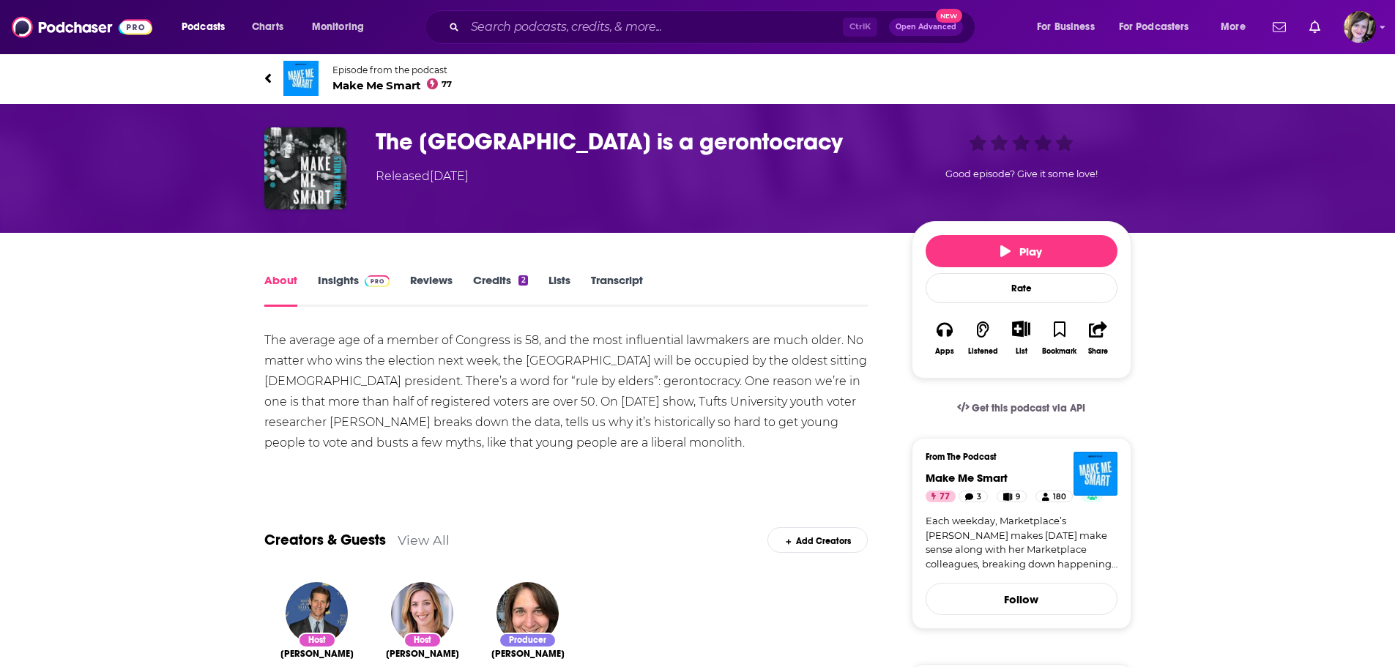
click at [296, 70] on img at bounding box center [300, 78] width 35 height 35
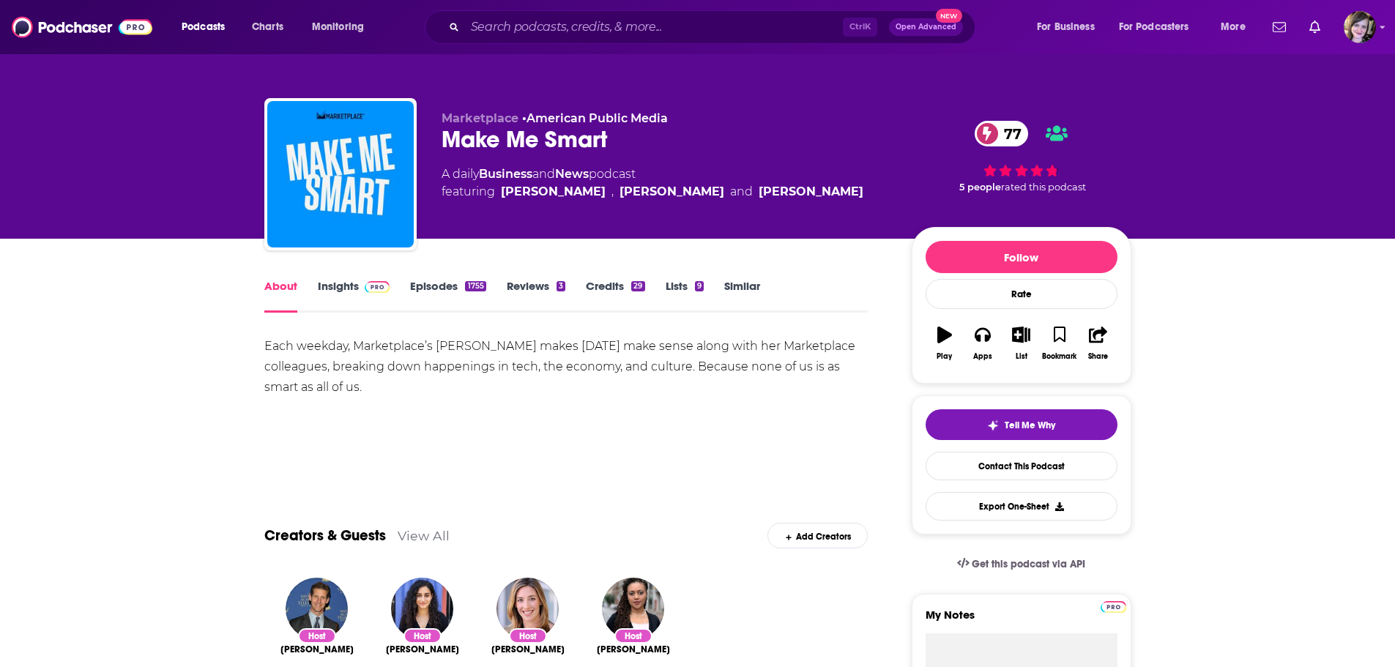
click at [683, 450] on div "Show More" at bounding box center [566, 458] width 604 height 25
click at [275, 282] on link "About" at bounding box center [280, 296] width 33 height 34
